Goal: Task Accomplishment & Management: Complete application form

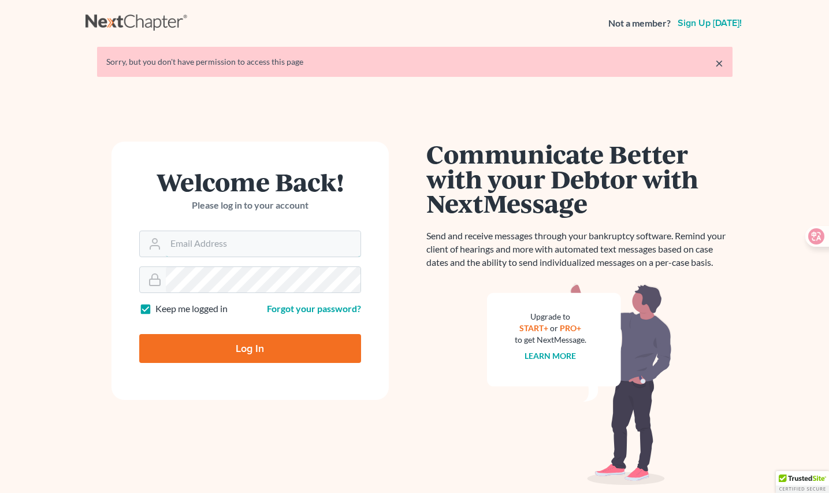
type input "emilychen@shanzepartners.com"
click at [247, 353] on input "Log In" at bounding box center [250, 348] width 222 height 29
type input "Thinking..."
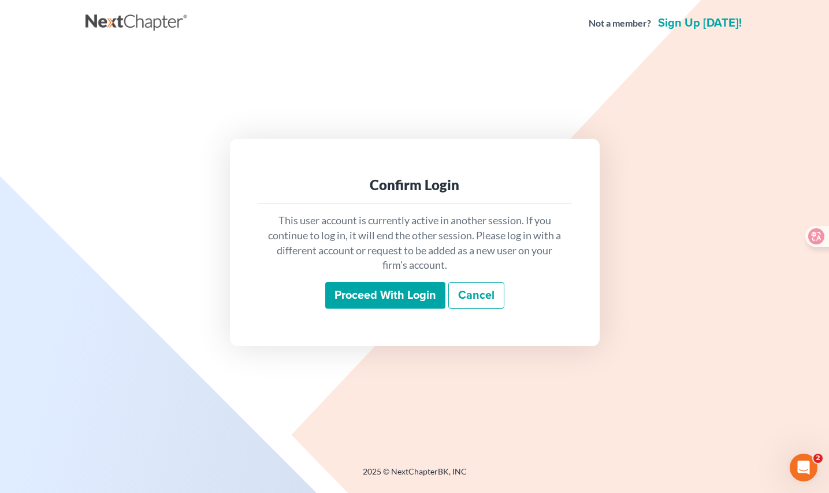
click at [370, 303] on input "Proceed with login" at bounding box center [385, 295] width 120 height 27
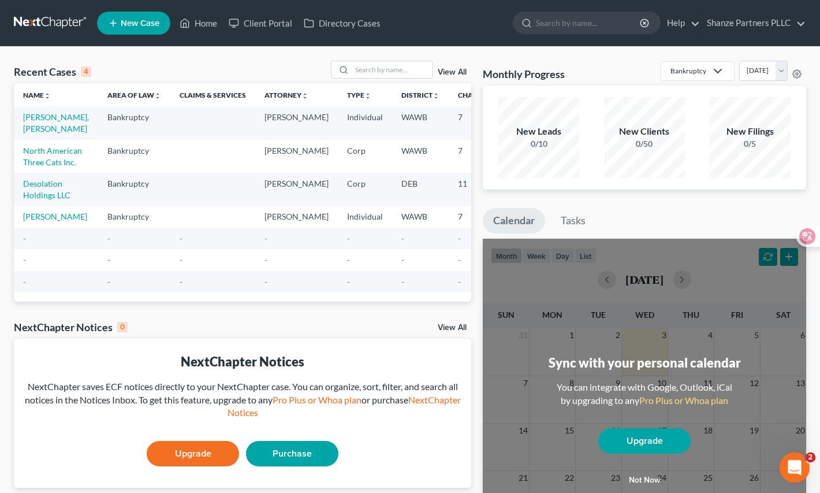
click at [793, 460] on icon "Open Intercom Messenger" at bounding box center [793, 465] width 19 height 19
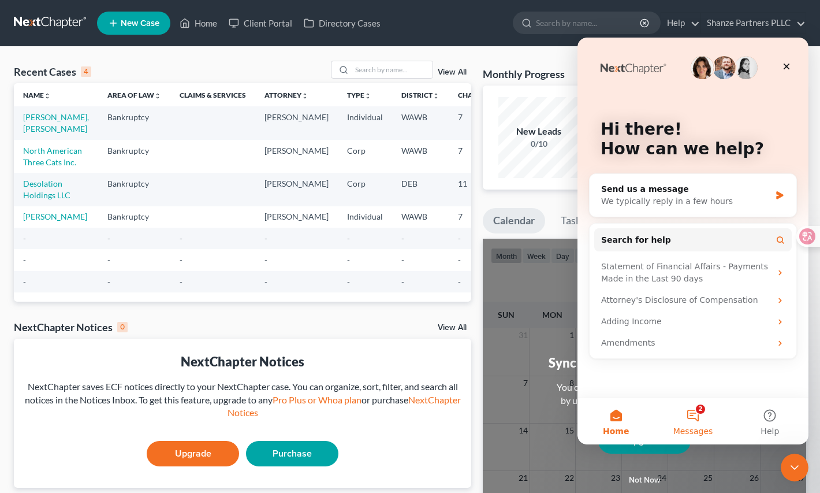
click at [697, 416] on button "2 Messages" at bounding box center [692, 421] width 77 height 46
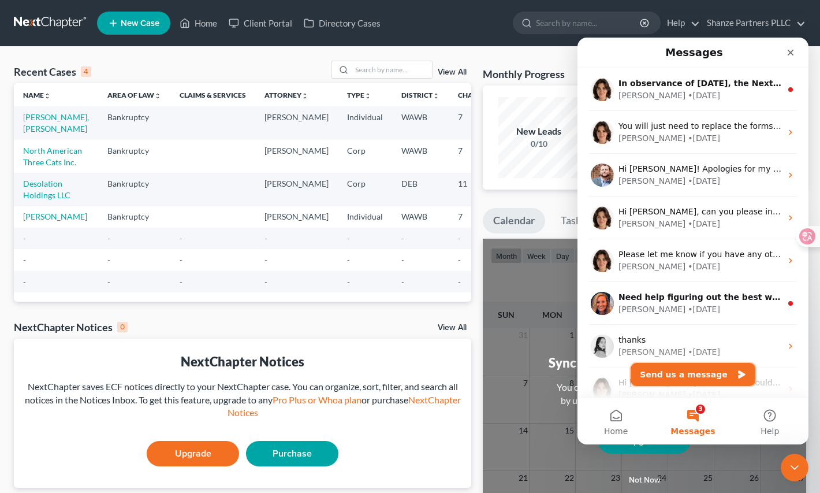
click at [685, 367] on button "Send us a message" at bounding box center [693, 374] width 125 height 23
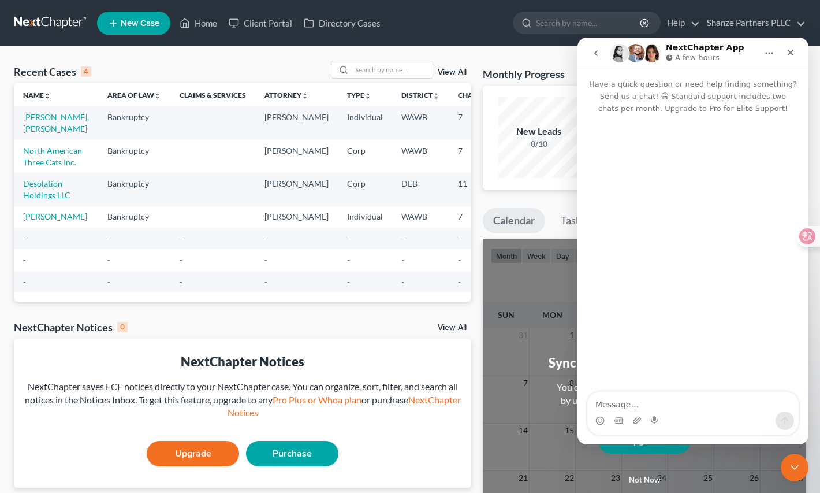
click at [658, 403] on textarea "Message…" at bounding box center [692, 402] width 211 height 20
type textarea "mean test"
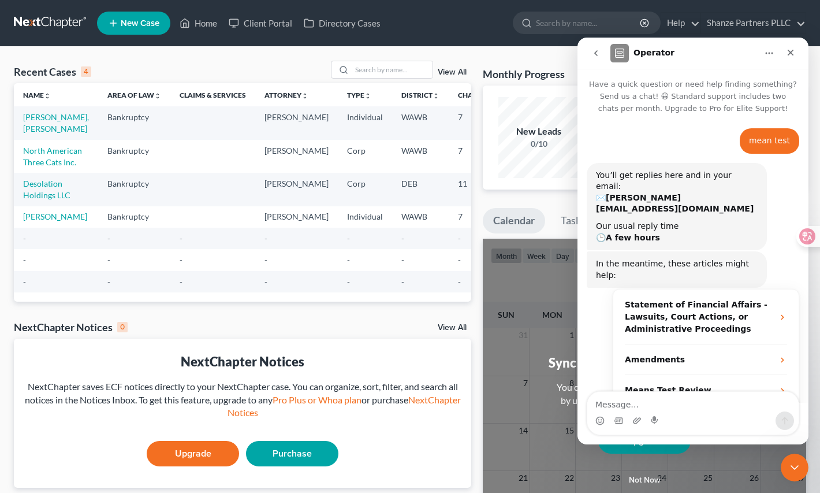
scroll to position [21, 0]
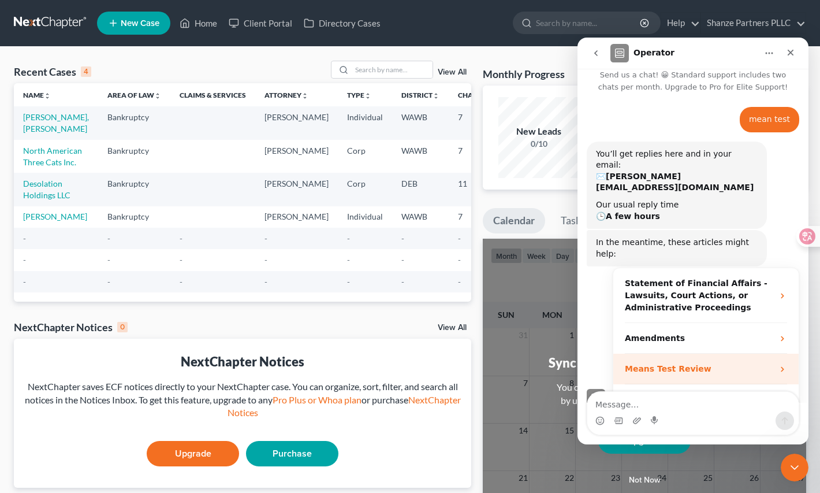
click at [719, 363] on div "Means Test Review" at bounding box center [699, 369] width 148 height 12
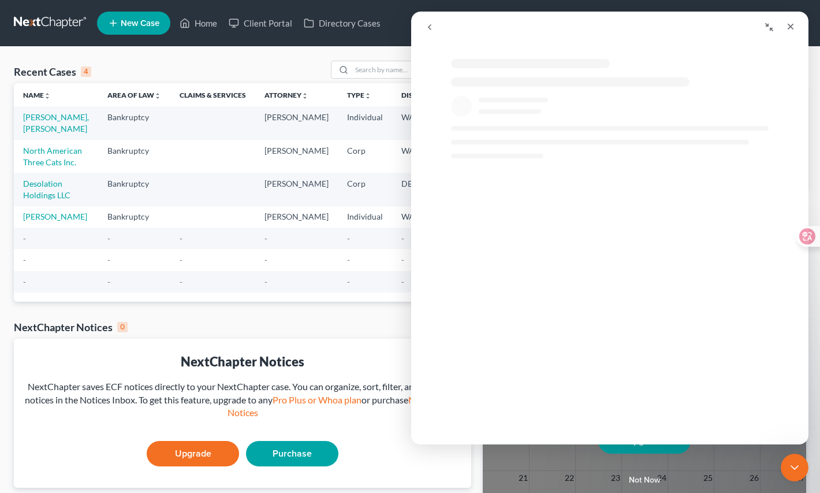
scroll to position [0, 0]
click at [638, 290] on div "Intercom messenger" at bounding box center [612, 289] width 298 height 5
click at [44, 118] on link "[PERSON_NAME], [PERSON_NAME]" at bounding box center [56, 122] width 66 height 21
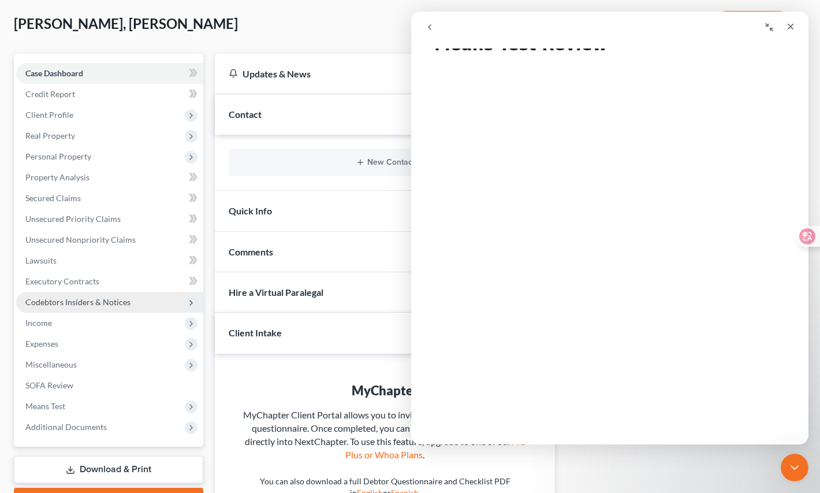
scroll to position [85, 0]
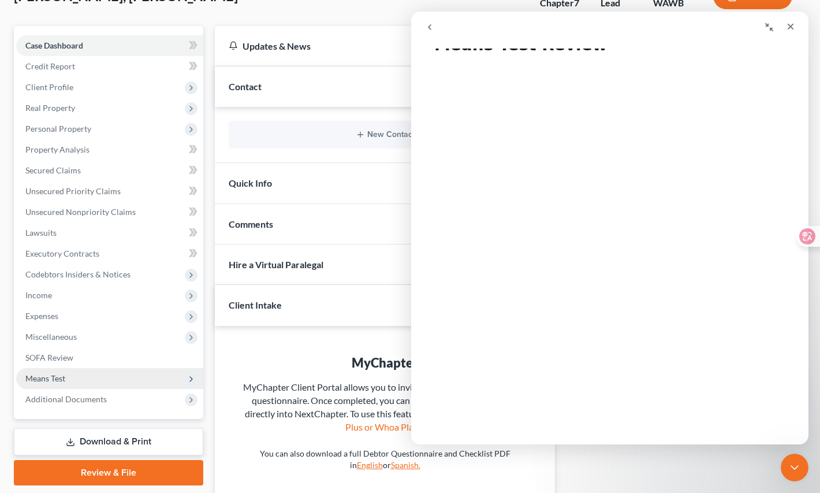
click at [106, 383] on span "Means Test" at bounding box center [109, 378] width 187 height 21
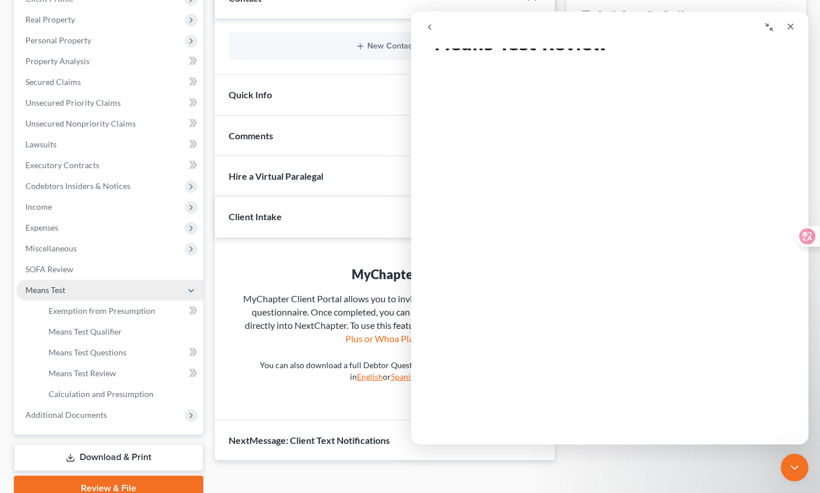
scroll to position [177, 0]
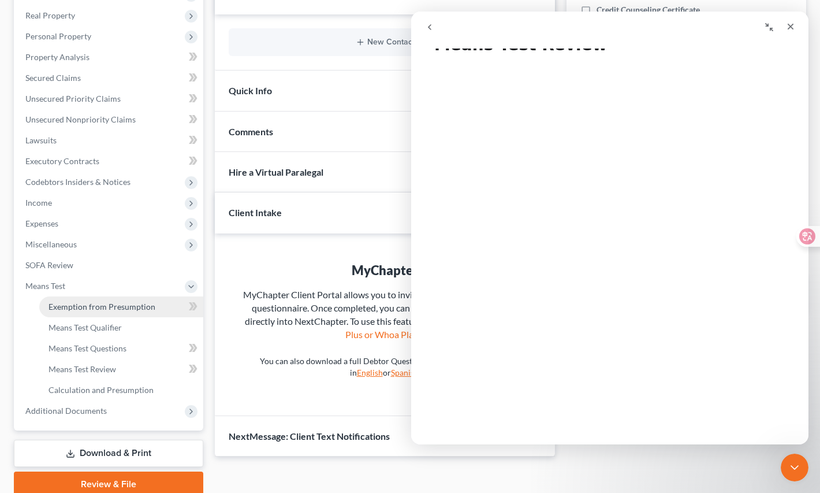
click at [157, 311] on link "Exemption from Presumption" at bounding box center [121, 306] width 164 height 21
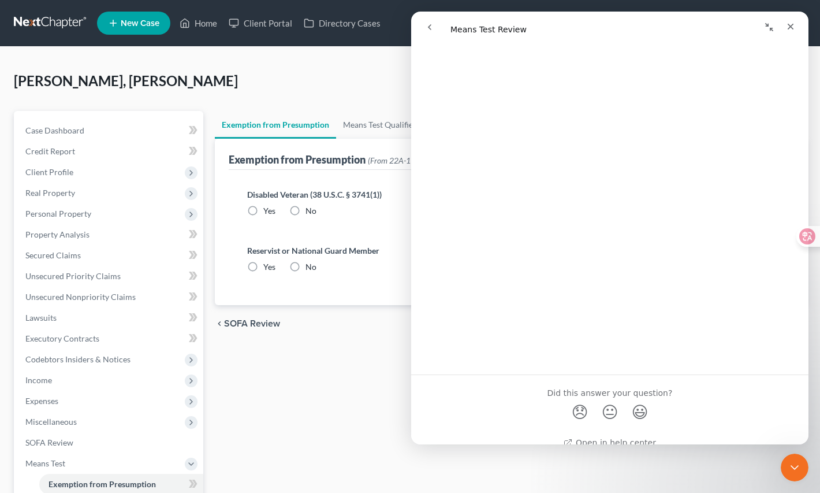
scroll to position [757, 0]
click at [798, 464] on icon "Close Intercom Messenger" at bounding box center [793, 466] width 14 height 14
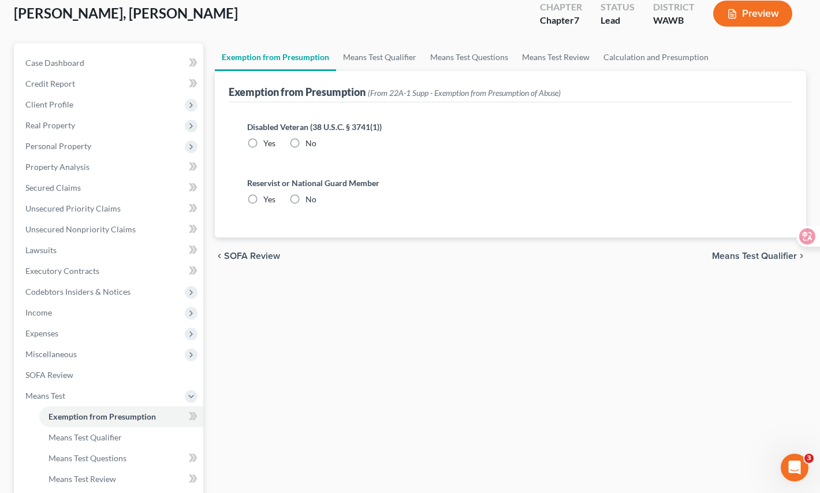
scroll to position [87, 0]
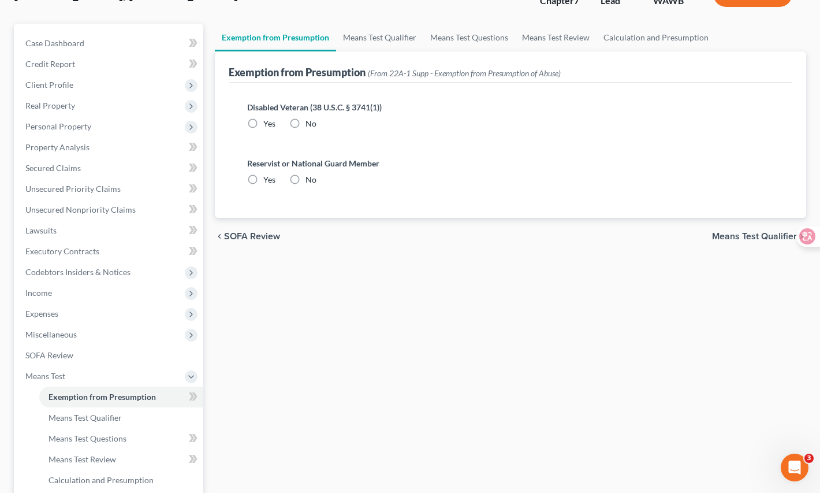
click at [306, 121] on label "No" at bounding box center [311, 124] width 11 height 12
click at [310, 121] on input "No" at bounding box center [314, 122] width 8 height 8
radio input "true"
click at [306, 178] on label "No" at bounding box center [311, 180] width 11 height 12
click at [310, 178] on input "No" at bounding box center [314, 178] width 8 height 8
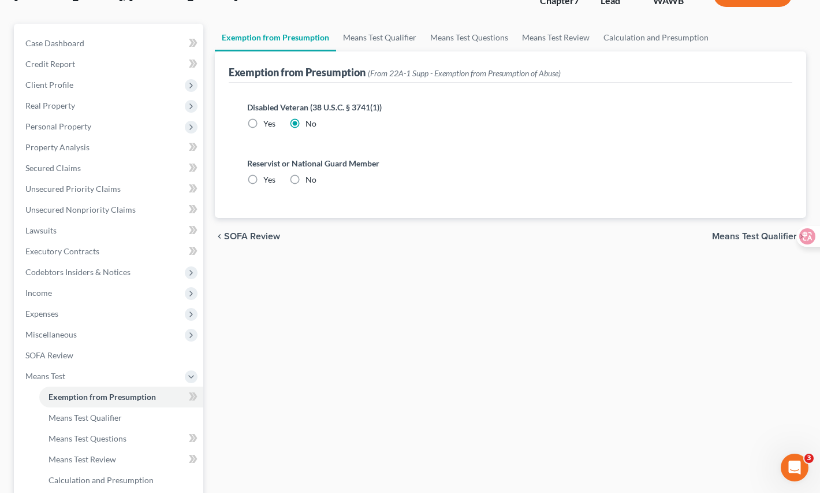
radio input "true"
click at [396, 38] on link "Means Test Qualifier" at bounding box center [379, 38] width 87 height 28
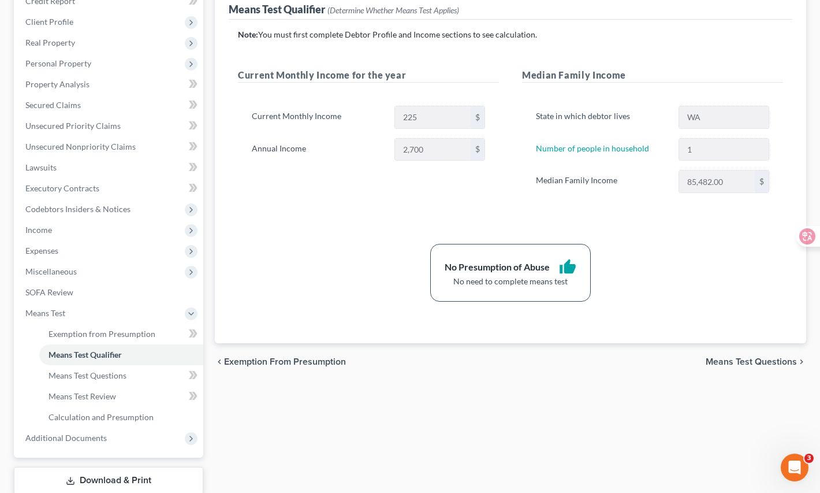
scroll to position [149, 0]
click at [724, 358] on span "Means Test Questions" at bounding box center [751, 362] width 91 height 9
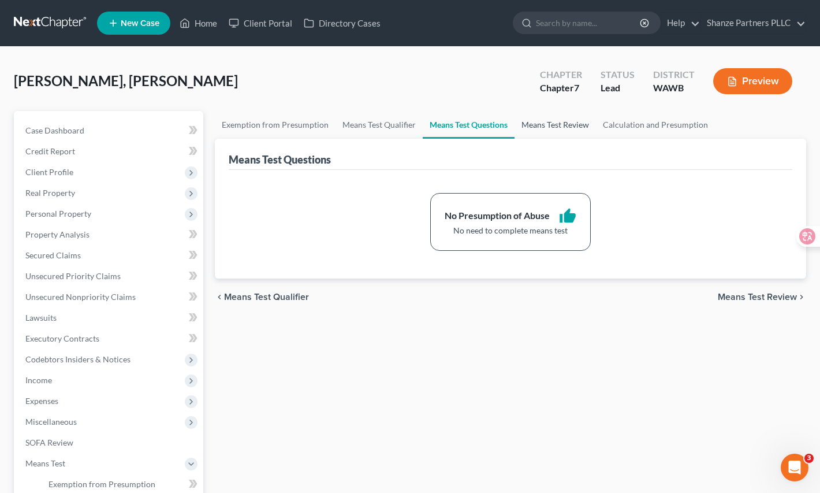
click at [550, 129] on link "Means Test Review" at bounding box center [555, 125] width 81 height 28
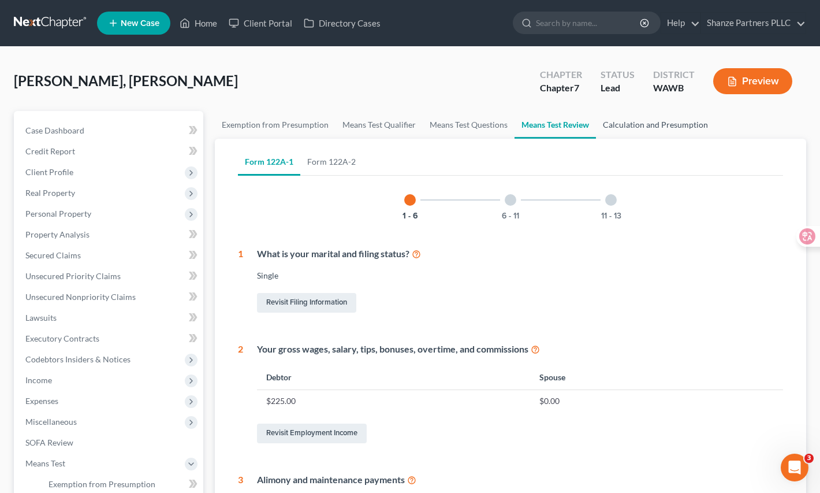
click at [659, 127] on link "Calculation and Presumption" at bounding box center [655, 125] width 119 height 28
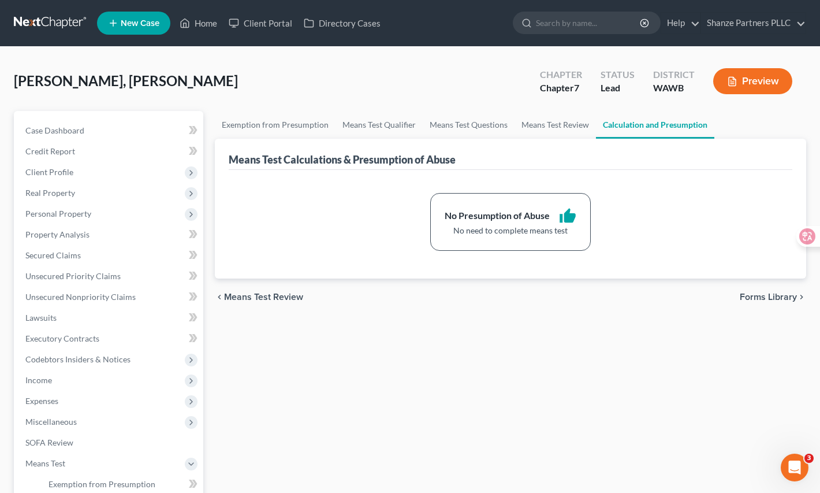
click at [478, 325] on div "Exemption from Presumption Means Test Qualifier Means Test Questions Means Test…" at bounding box center [510, 392] width 603 height 563
click at [386, 129] on link "Means Test Qualifier" at bounding box center [379, 125] width 87 height 28
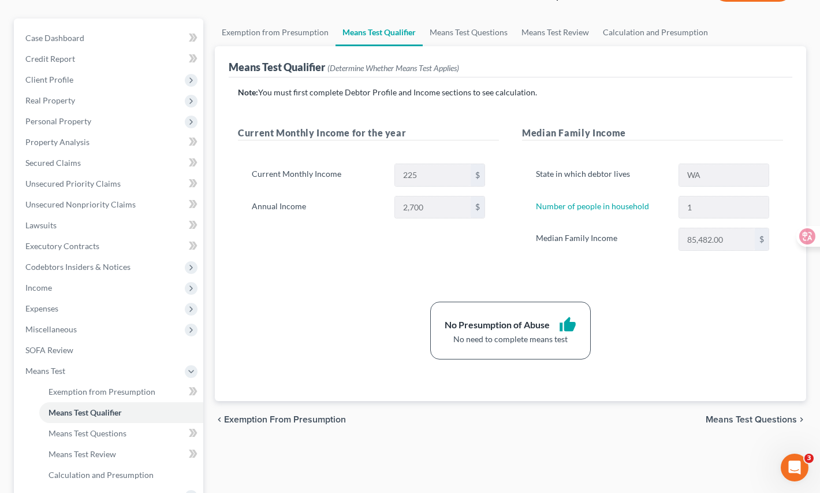
scroll to position [87, 0]
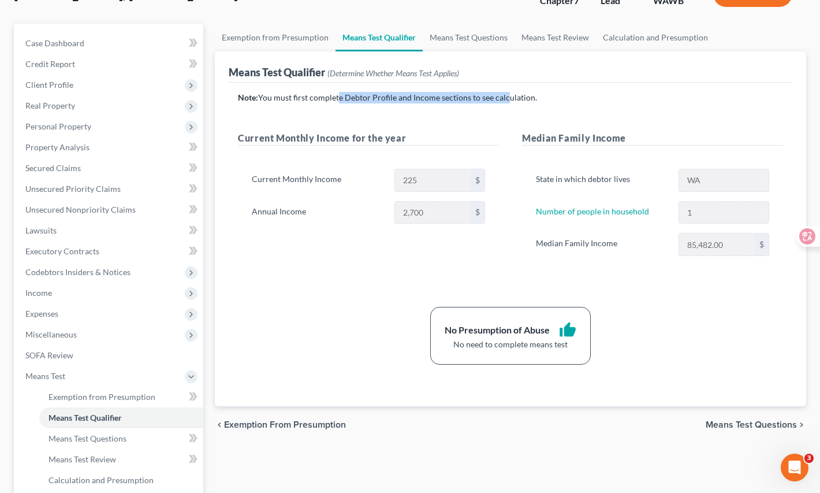
drag, startPoint x: 335, startPoint y: 101, endPoint x: 503, endPoint y: 93, distance: 167.7
click at [503, 93] on p "Note: You must first complete Debtor Profile and Income sections to see calcula…" at bounding box center [510, 98] width 545 height 12
click at [324, 270] on div "Current Monthly Income for the year Current Monthly Income 225 $ Annual Income …" at bounding box center [368, 205] width 284 height 148
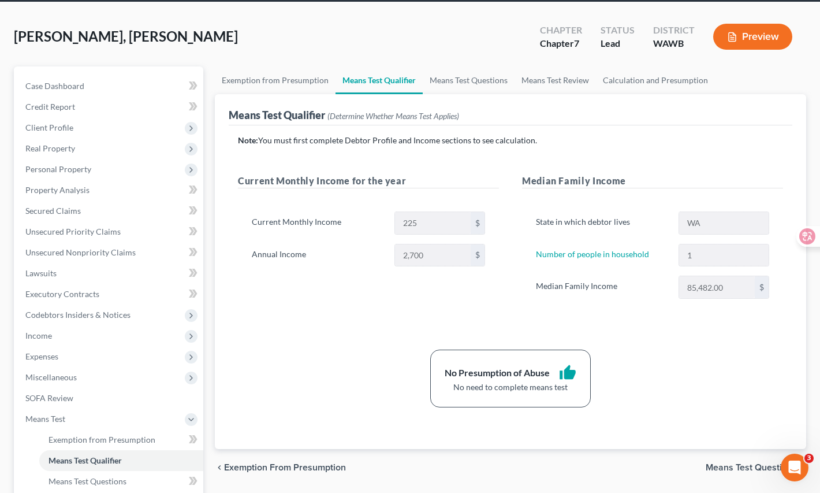
scroll to position [0, 0]
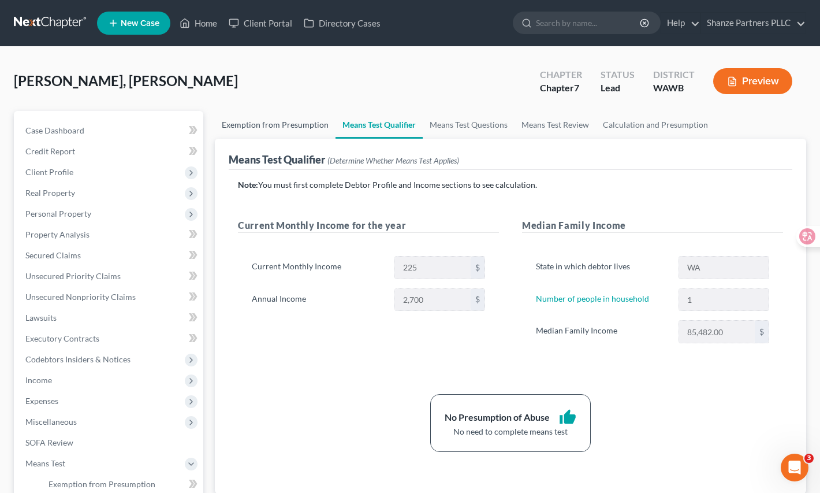
click at [310, 119] on link "Exemption from Presumption" at bounding box center [275, 125] width 121 height 28
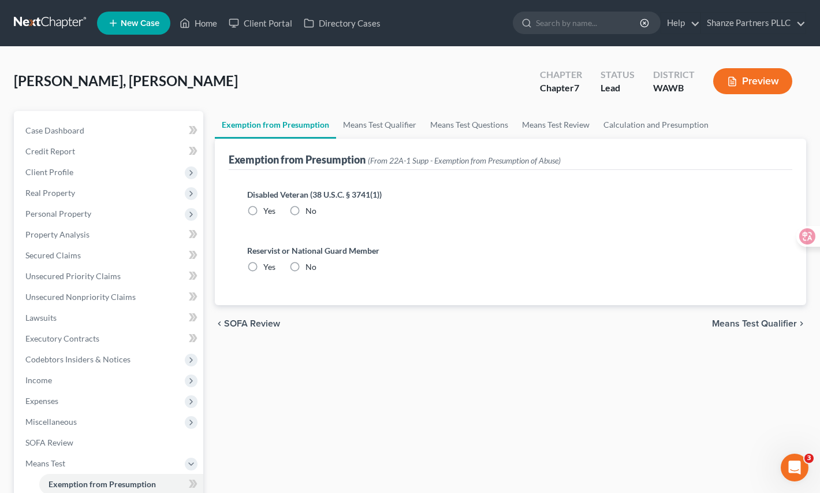
radio input "true"
click at [382, 121] on link "Means Test Qualifier" at bounding box center [379, 125] width 87 height 28
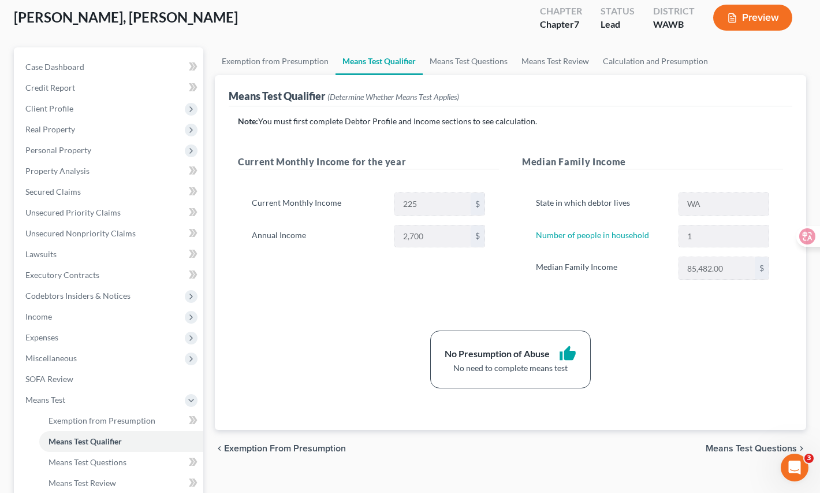
scroll to position [66, 0]
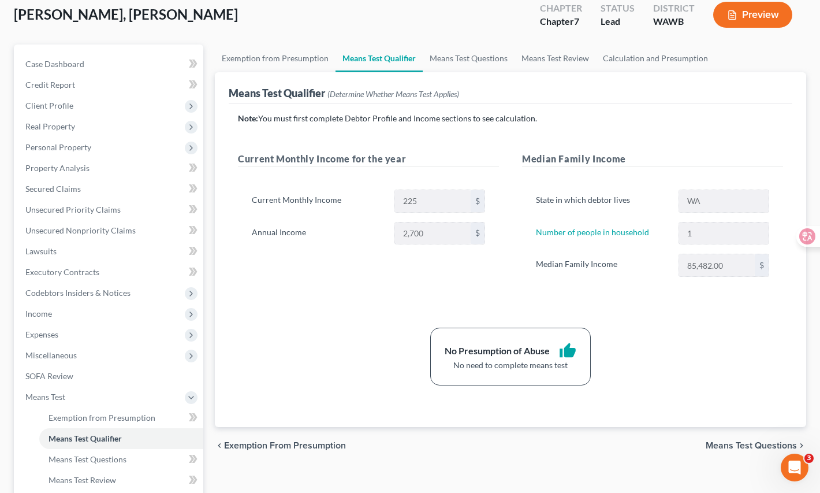
click at [342, 319] on div "Note: You must first complete Debtor Profile and Income sections to see calcula…" at bounding box center [510, 249] width 545 height 273
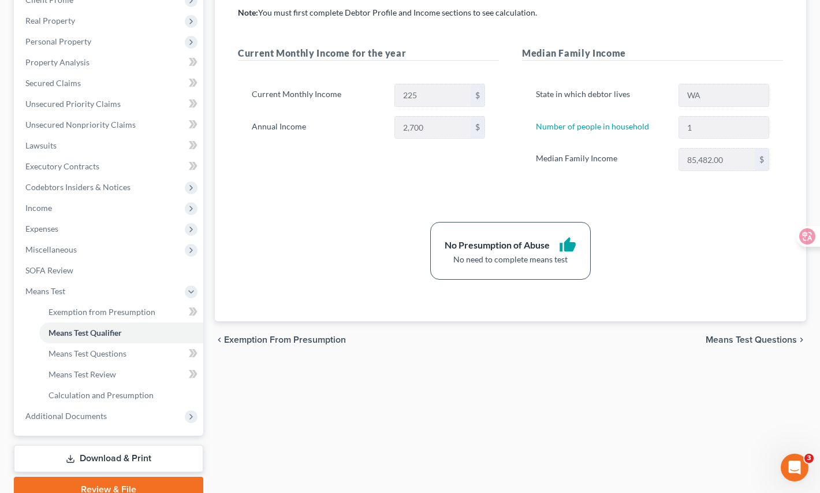
scroll to position [220, 0]
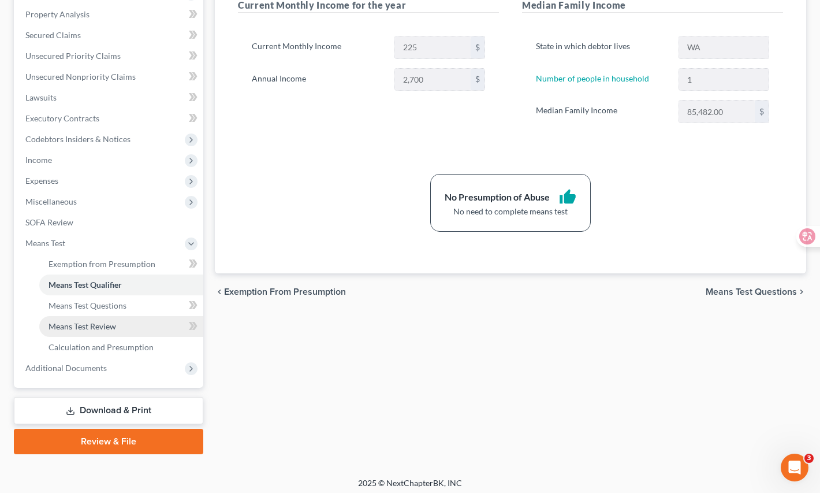
click at [168, 322] on link "Means Test Review" at bounding box center [121, 326] width 164 height 21
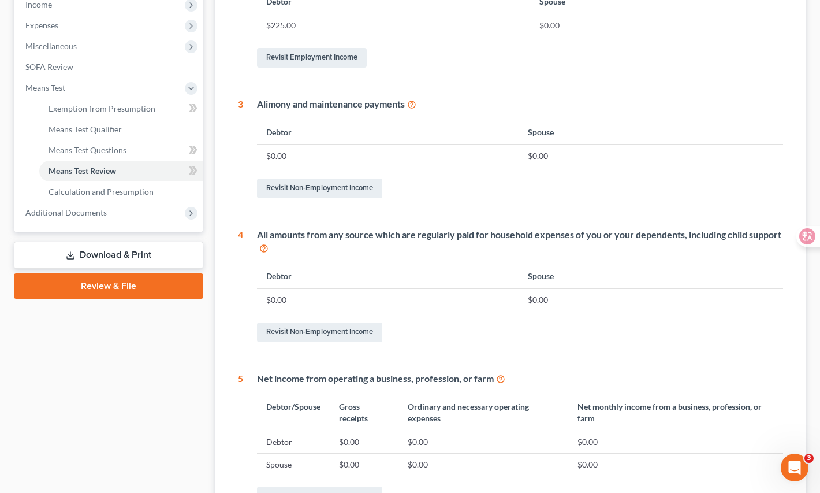
scroll to position [395, 0]
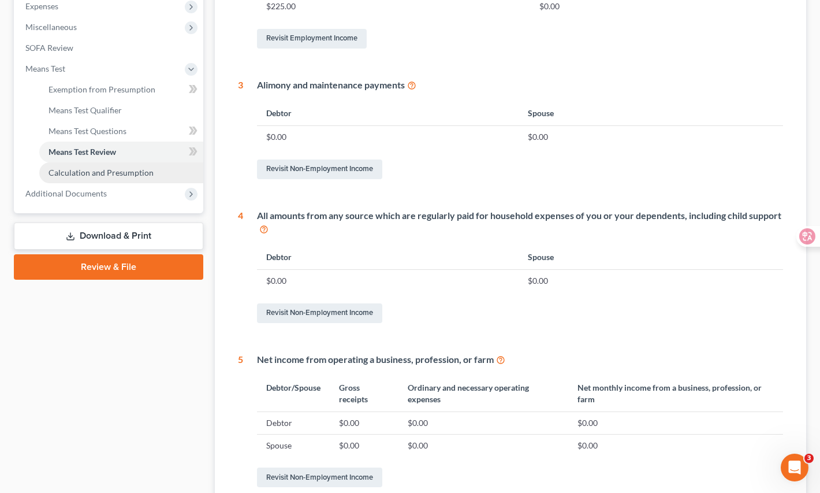
click at [152, 172] on link "Calculation and Presumption" at bounding box center [121, 172] width 164 height 21
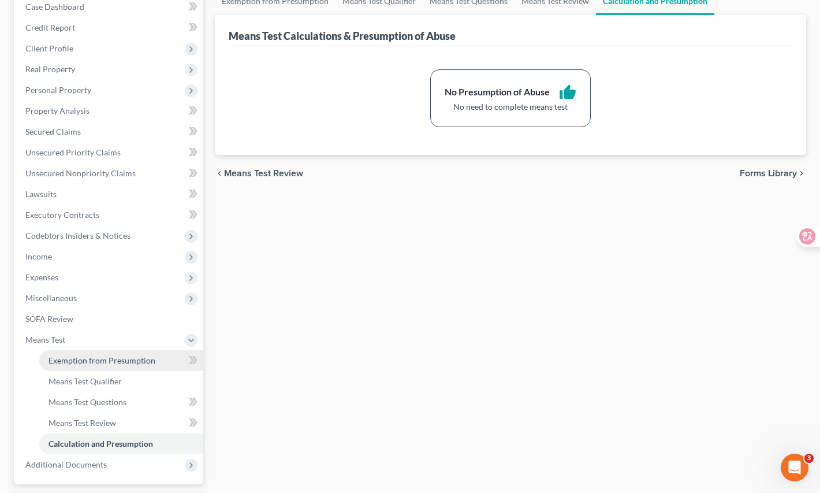
click at [145, 355] on span "Exemption from Presumption" at bounding box center [102, 360] width 107 height 10
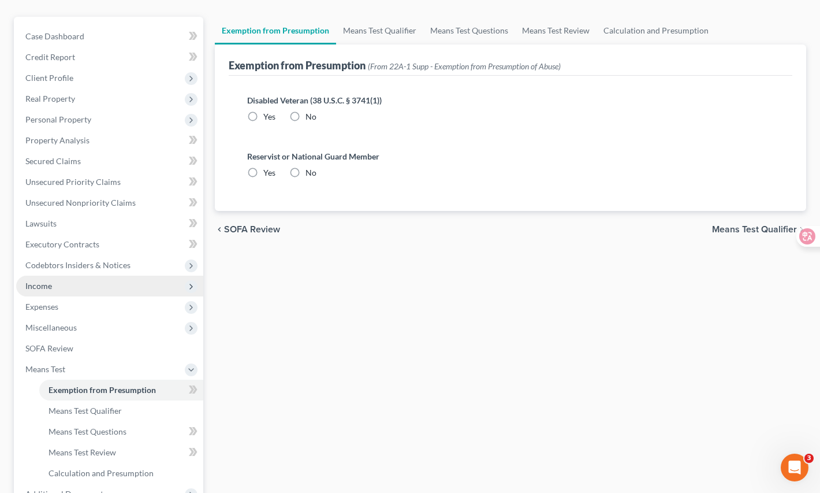
scroll to position [27, 0]
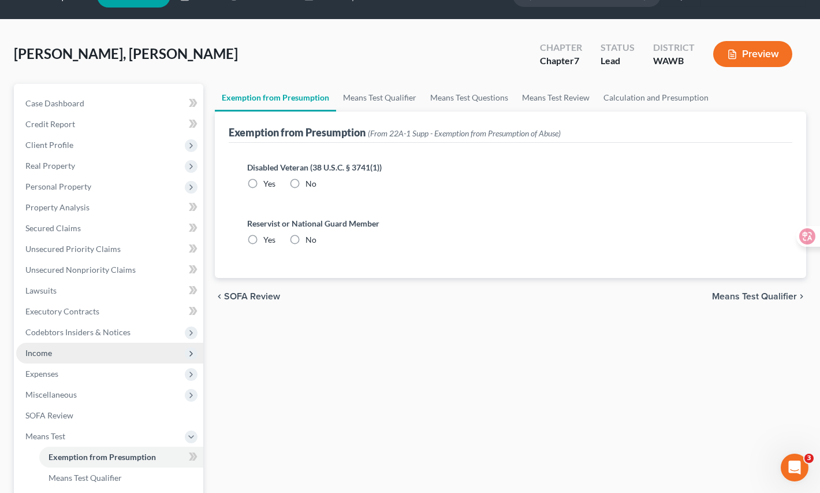
radio input "true"
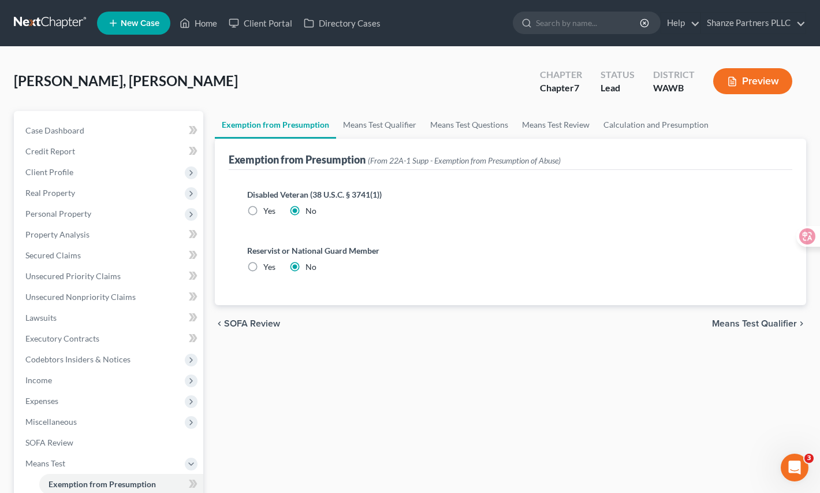
scroll to position [54, 0]
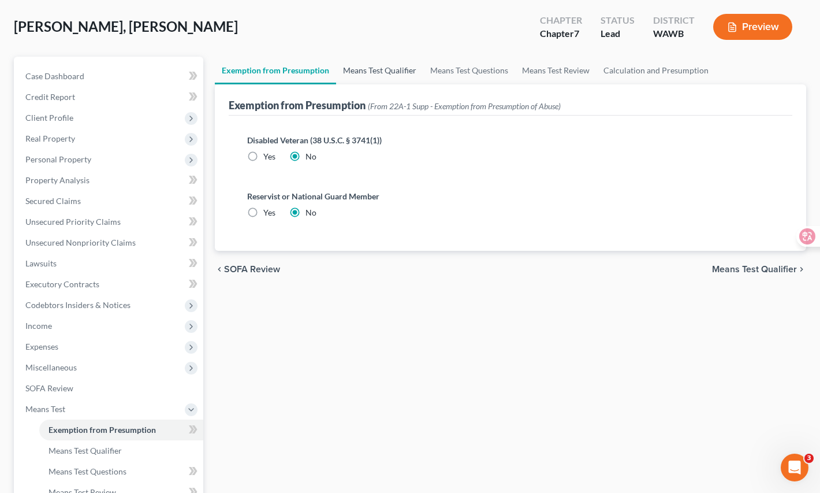
click at [396, 73] on link "Means Test Qualifier" at bounding box center [379, 71] width 87 height 28
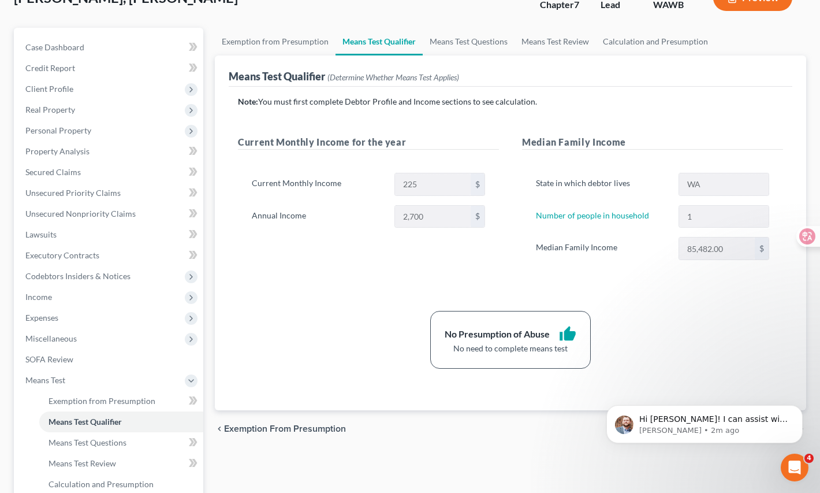
scroll to position [85, 0]
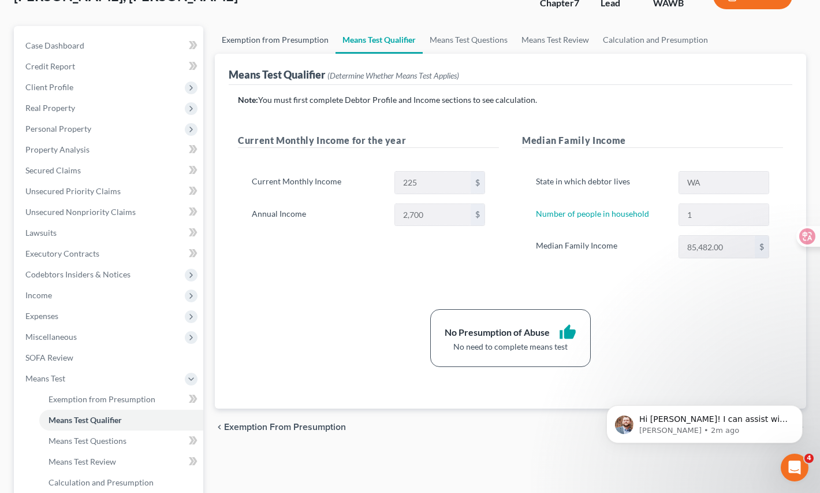
click at [280, 40] on link "Exemption from Presumption" at bounding box center [275, 40] width 121 height 28
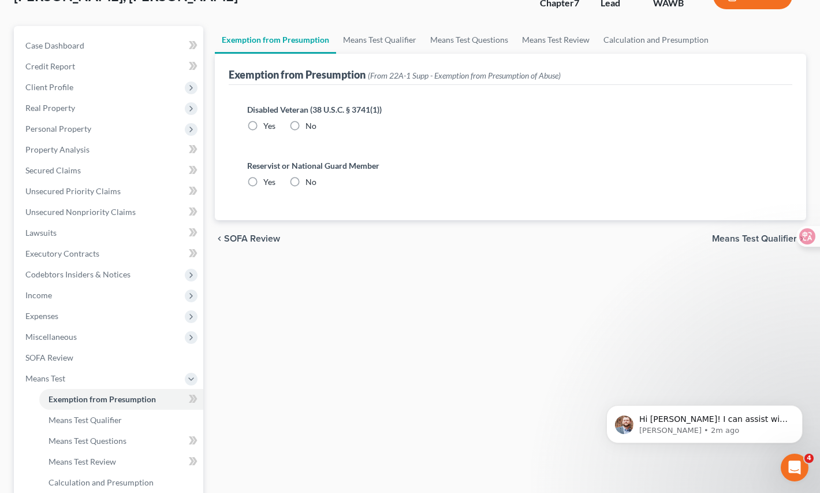
scroll to position [6, 0]
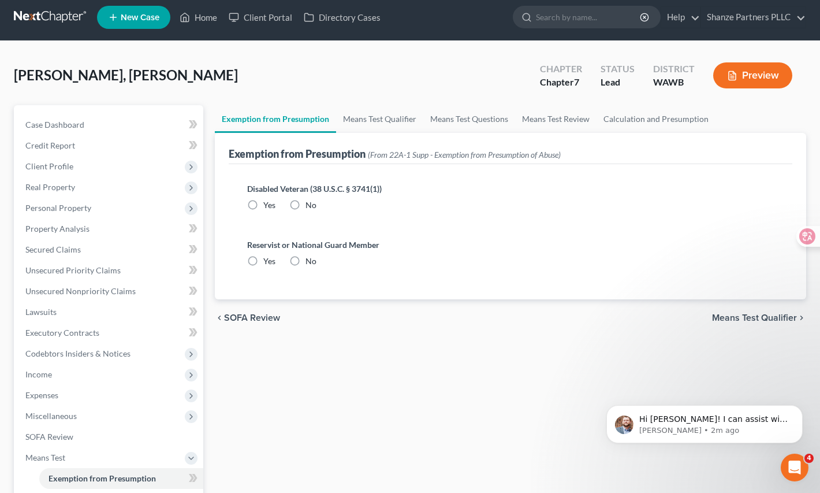
radio input "true"
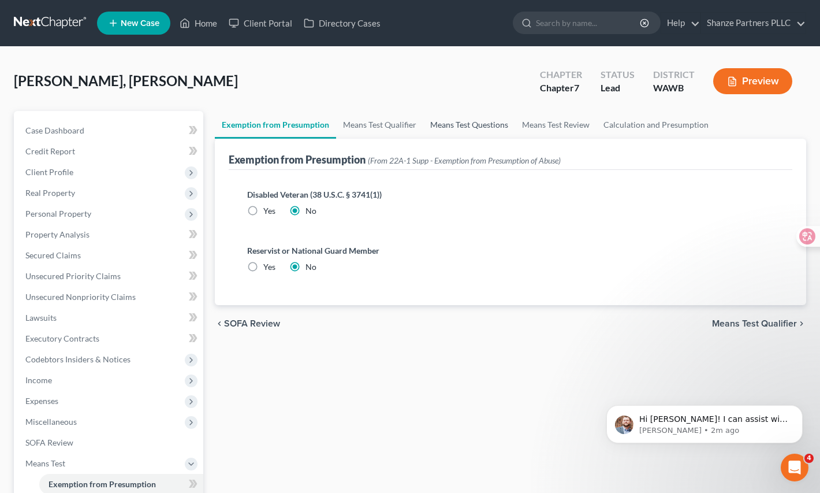
click at [464, 124] on link "Means Test Questions" at bounding box center [469, 125] width 92 height 28
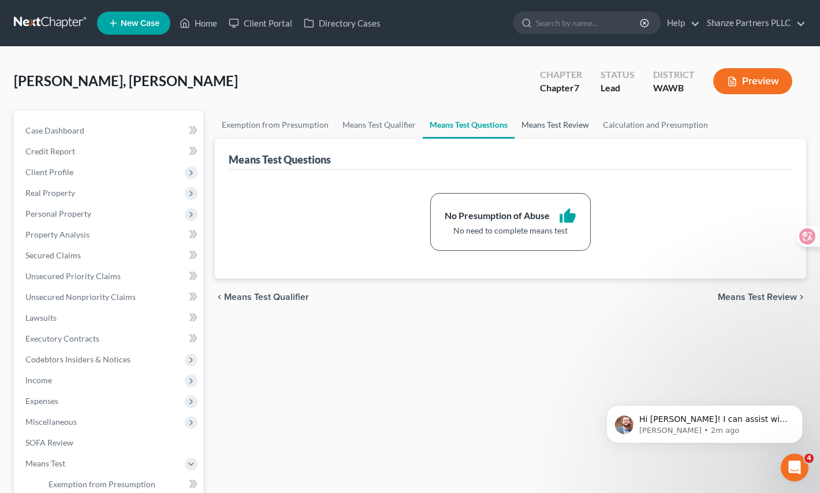
click at [575, 118] on link "Means Test Review" at bounding box center [555, 125] width 81 height 28
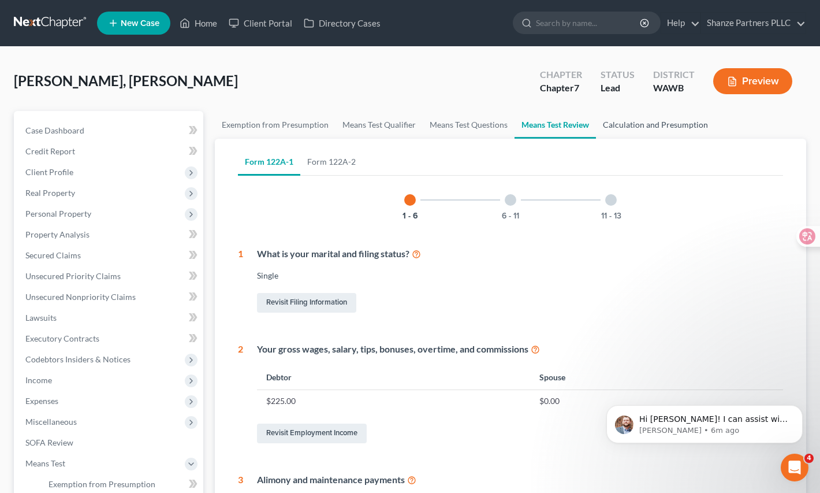
click at [644, 124] on link "Calculation and Presumption" at bounding box center [655, 125] width 119 height 28
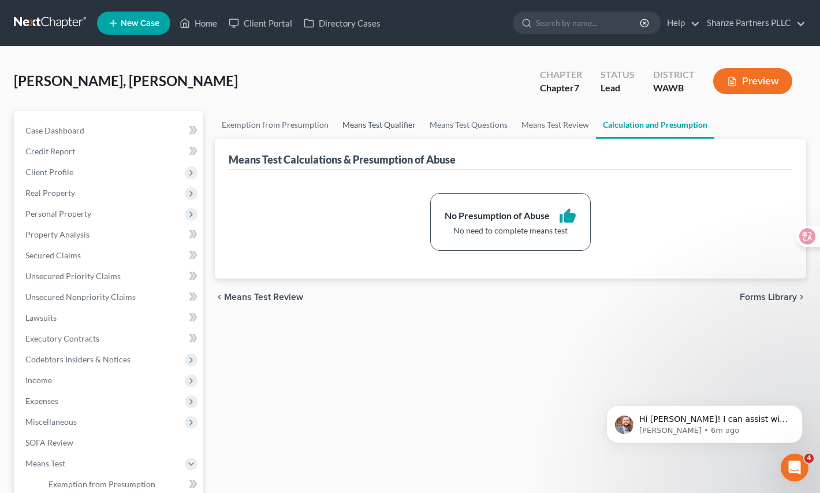
click at [388, 125] on link "Means Test Qualifier" at bounding box center [379, 125] width 87 height 28
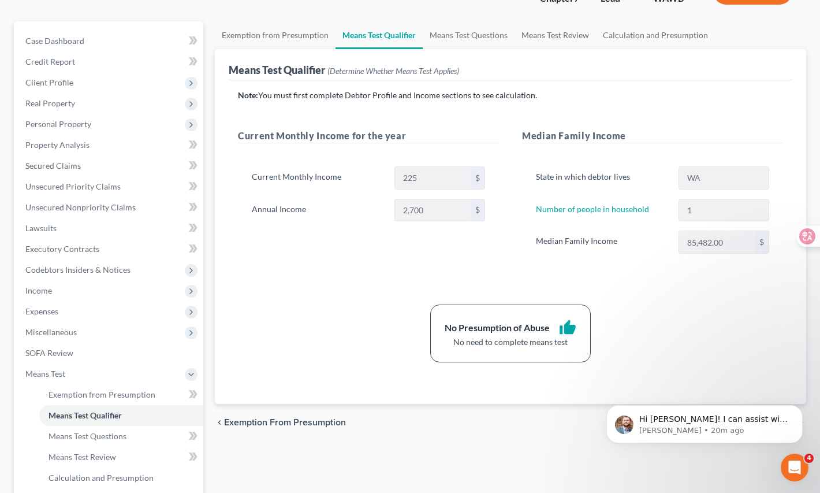
scroll to position [74, 0]
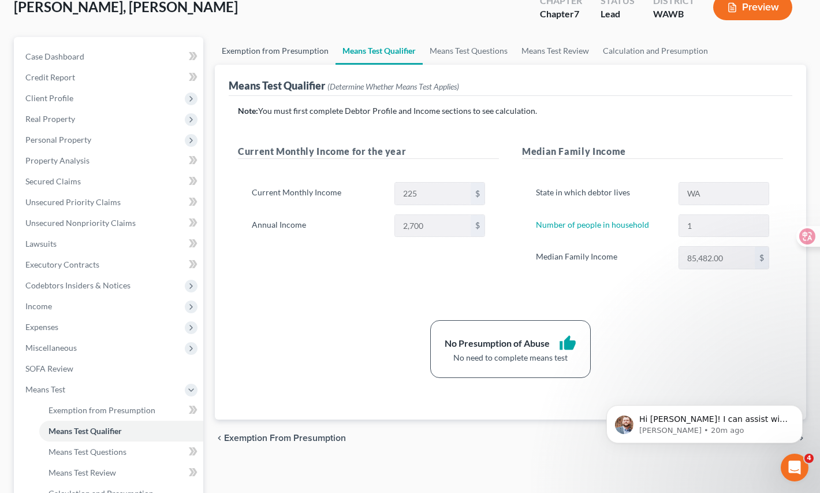
click at [295, 50] on link "Exemption from Presumption" at bounding box center [275, 51] width 121 height 28
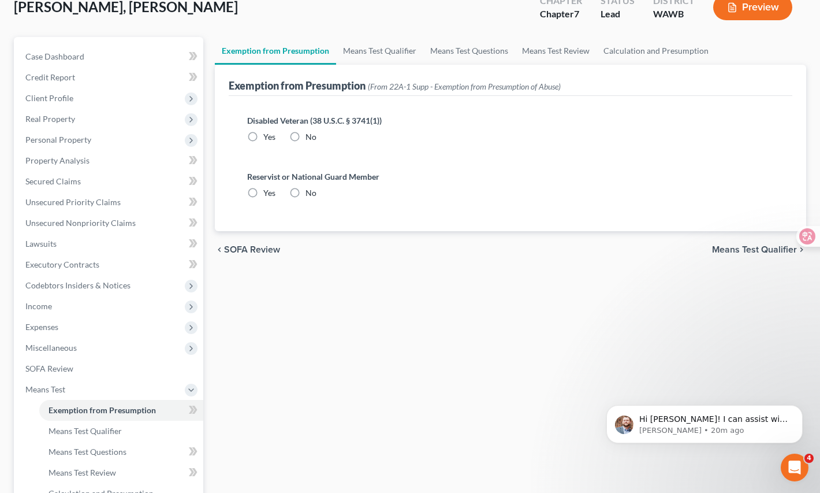
scroll to position [2, 0]
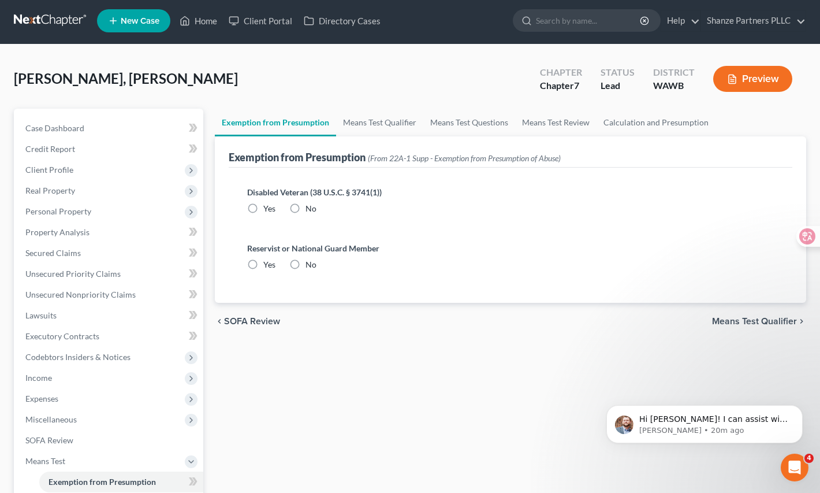
radio input "true"
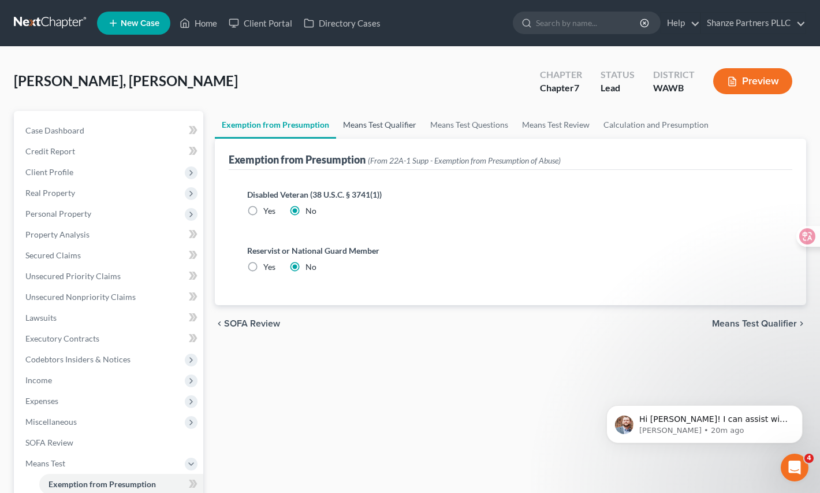
click at [377, 122] on link "Means Test Qualifier" at bounding box center [379, 125] width 87 height 28
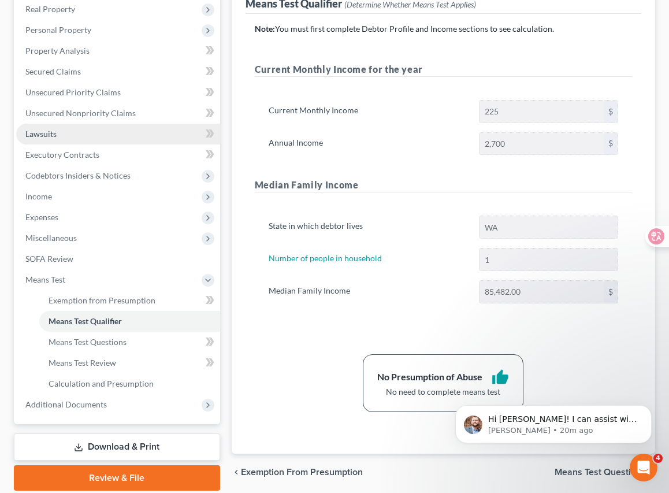
scroll to position [245, 0]
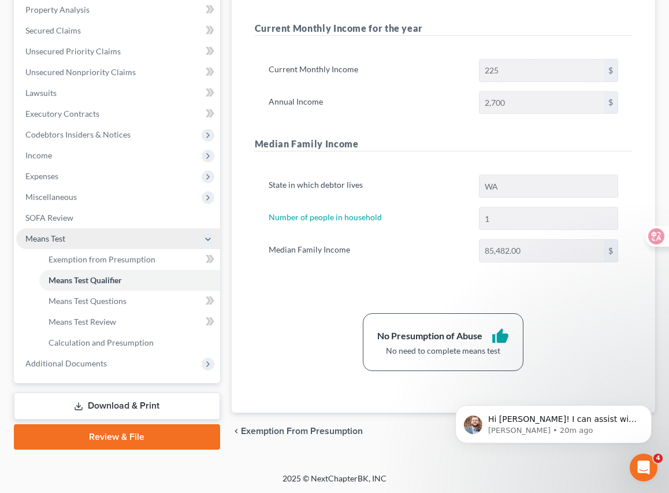
click at [145, 229] on span "Means Test" at bounding box center [118, 238] width 204 height 21
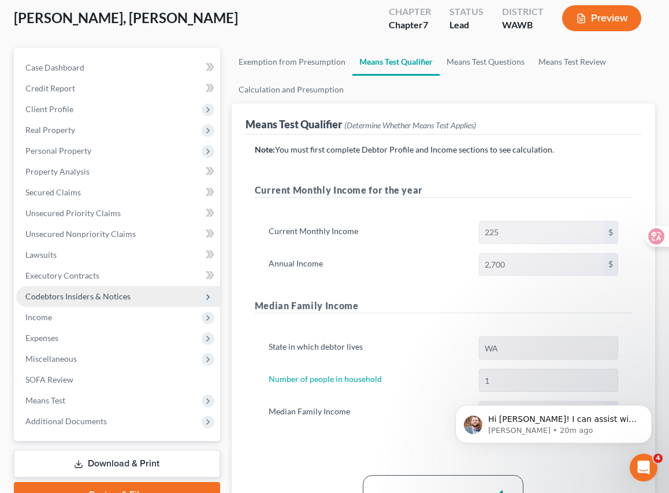
scroll to position [82, 0]
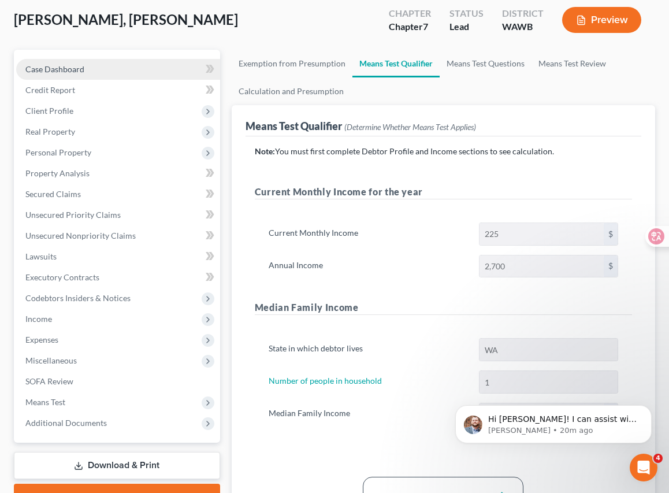
click at [169, 69] on link "Case Dashboard" at bounding box center [118, 69] width 204 height 21
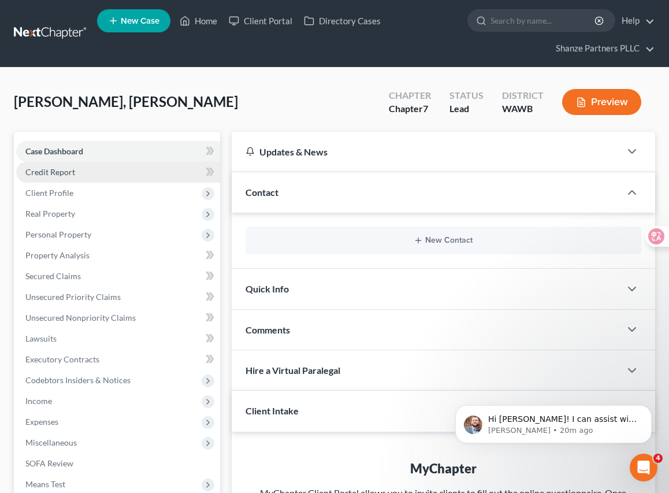
click at [177, 176] on link "Credit Report" at bounding box center [118, 172] width 204 height 21
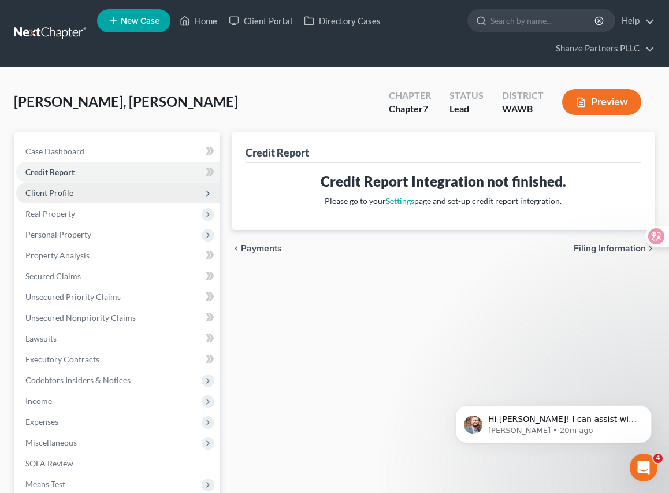
click at [172, 197] on span "Client Profile" at bounding box center [118, 193] width 204 height 21
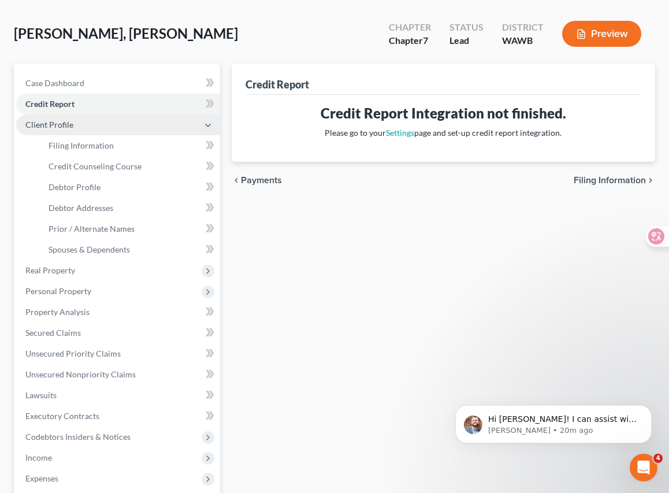
scroll to position [108, 0]
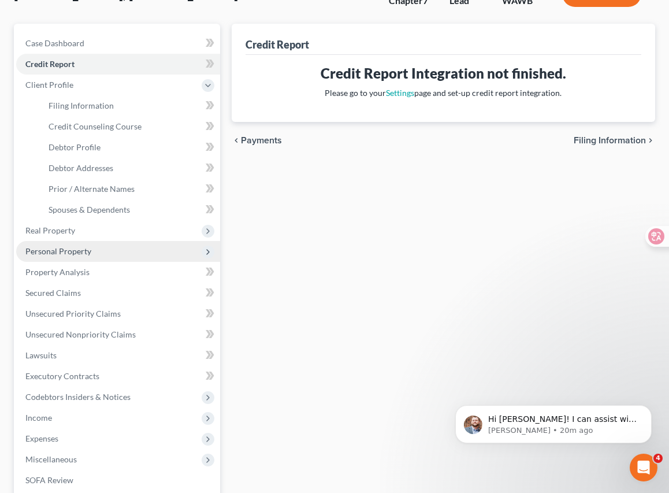
click at [163, 242] on span "Personal Property" at bounding box center [118, 251] width 204 height 21
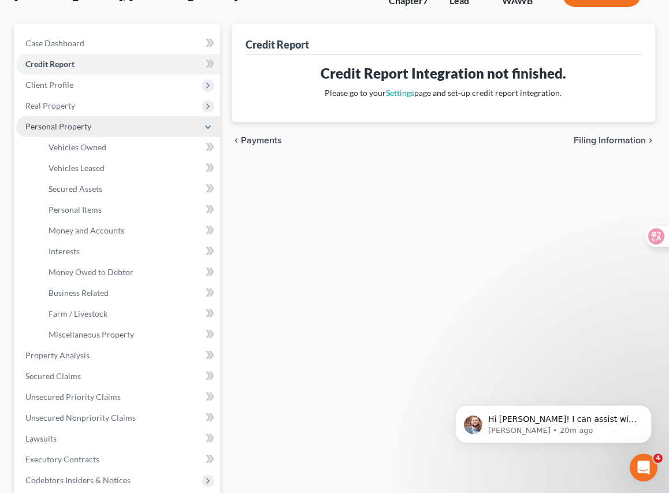
click at [177, 133] on span "Personal Property" at bounding box center [118, 126] width 204 height 21
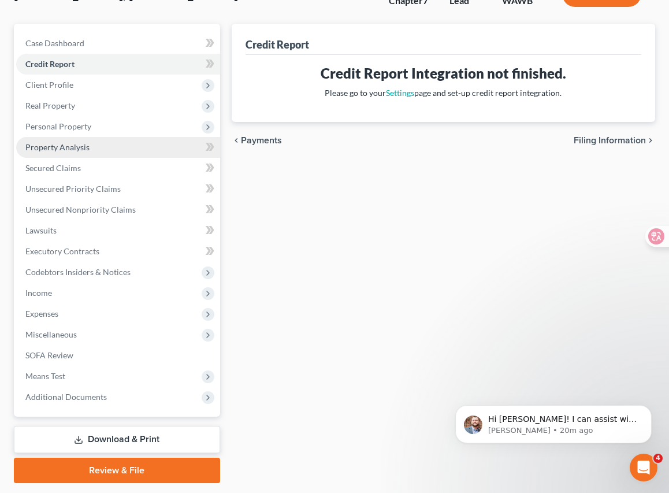
click at [185, 148] on link "Property Analysis" at bounding box center [118, 147] width 204 height 21
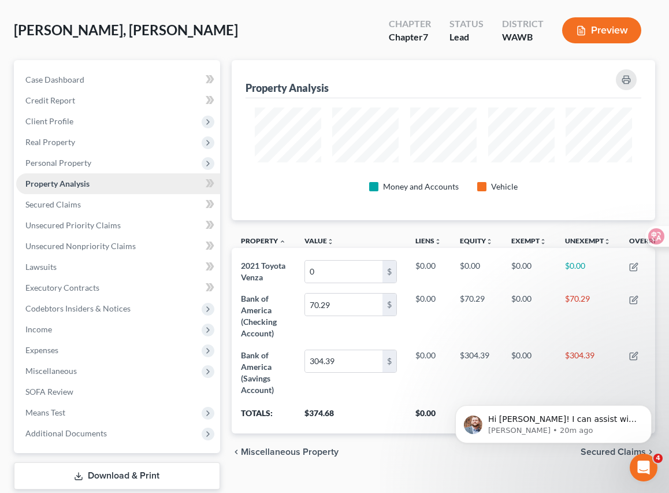
scroll to position [141, 0]
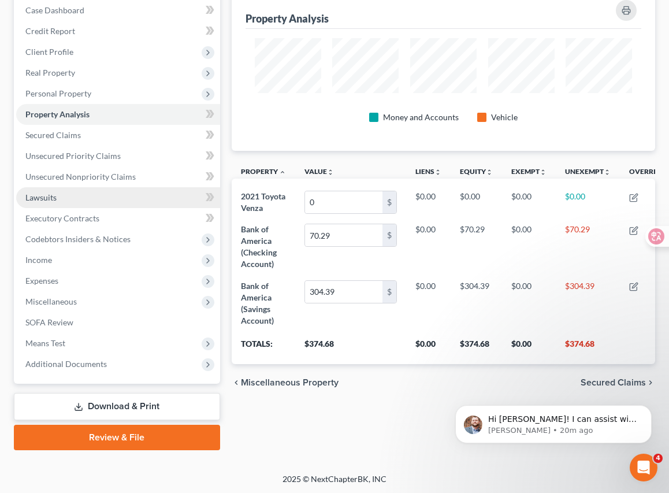
click at [173, 196] on link "Lawsuits" at bounding box center [118, 197] width 204 height 21
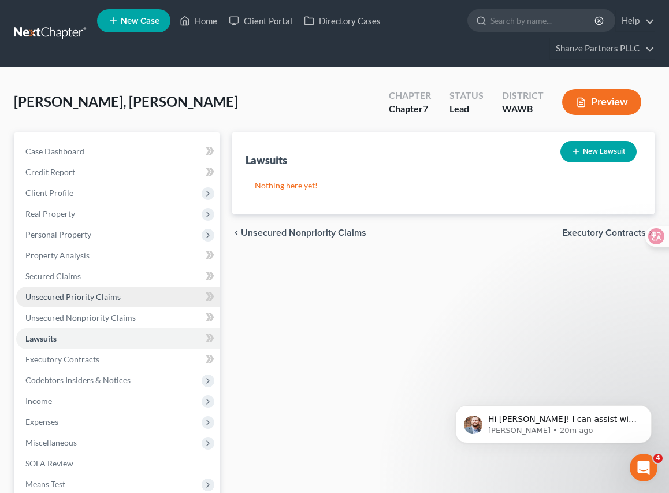
click at [156, 295] on link "Unsecured Priority Claims" at bounding box center [118, 297] width 204 height 21
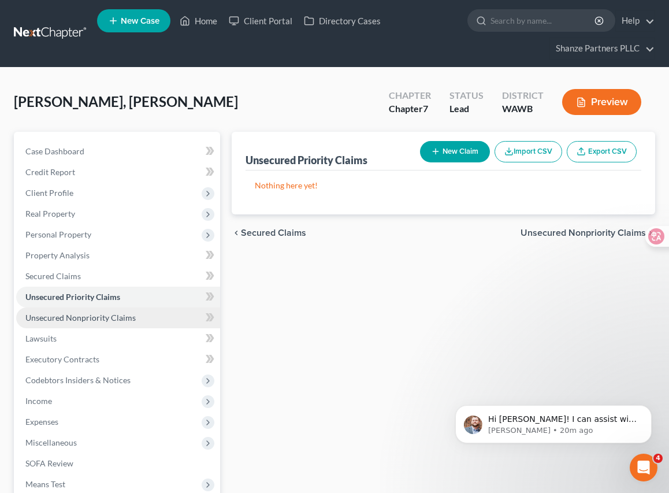
click at [156, 320] on link "Unsecured Nonpriority Claims" at bounding box center [118, 317] width 204 height 21
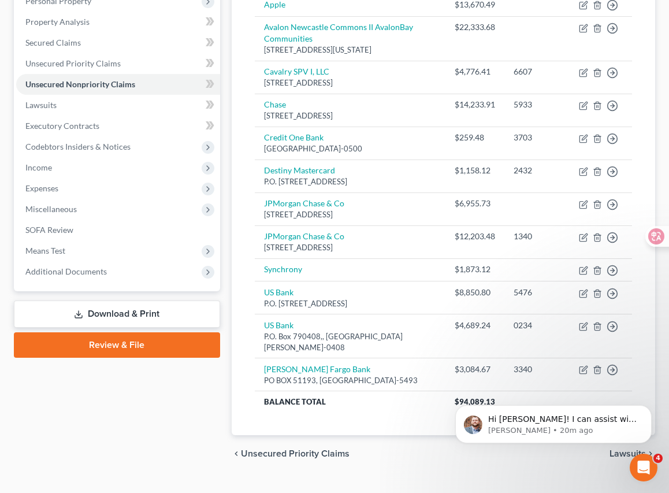
scroll to position [256, 0]
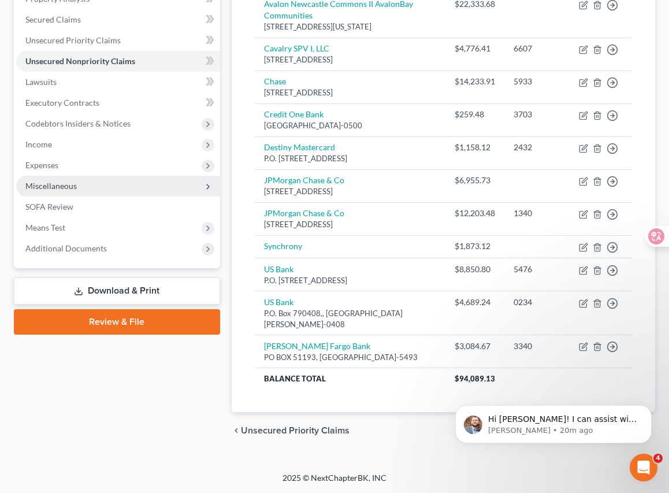
click at [116, 176] on span "Miscellaneous" at bounding box center [118, 186] width 204 height 21
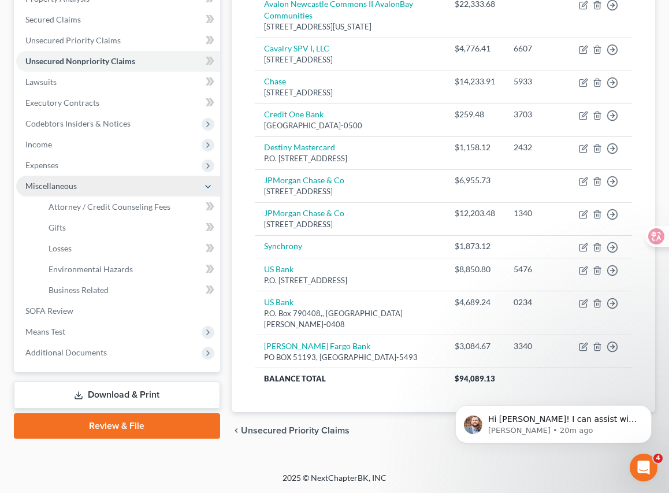
click at [122, 177] on span "Miscellaneous" at bounding box center [118, 186] width 204 height 21
